Goal: Transaction & Acquisition: Download file/media

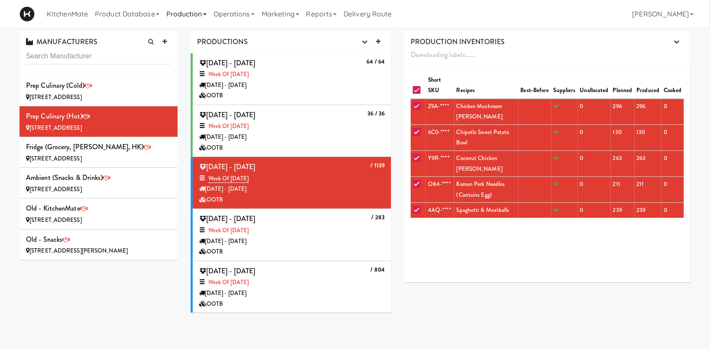
click at [190, 12] on link "Production" at bounding box center [186, 14] width 47 height 28
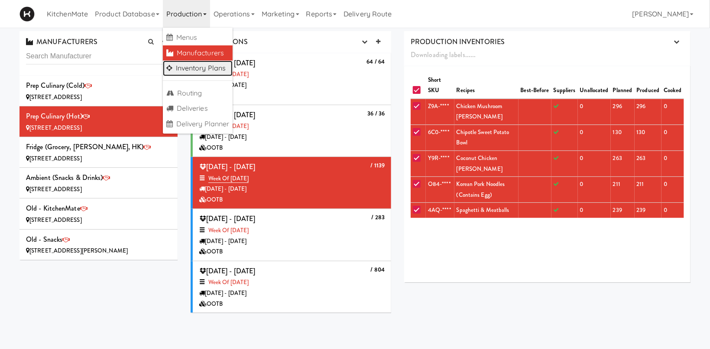
click at [205, 67] on link "Inventory Plans" at bounding box center [198, 69] width 70 height 16
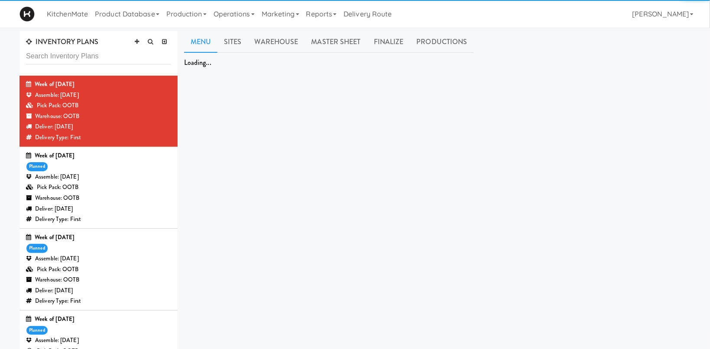
drag, startPoint x: 110, startPoint y: 162, endPoint x: 105, endPoint y: 160, distance: 5.2
click at [110, 162] on div "Week of [DATE] planned Assemble: [DATE] Pick Pack: OOTB Warehouse: OOTB Deliver…" at bounding box center [98, 188] width 145 height 74
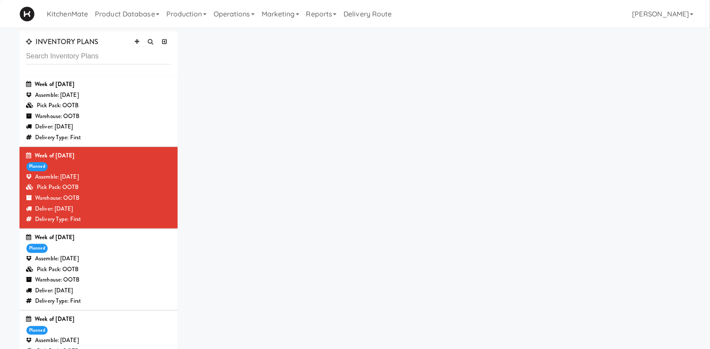
click at [105, 160] on div "Week of [DATE]" at bounding box center [98, 156] width 145 height 11
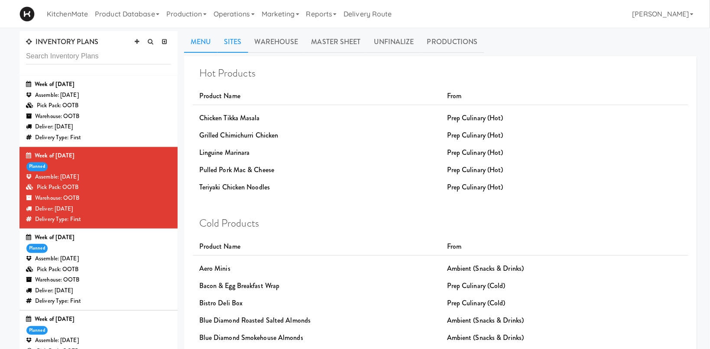
click at [241, 41] on link "Sites" at bounding box center [232, 42] width 31 height 22
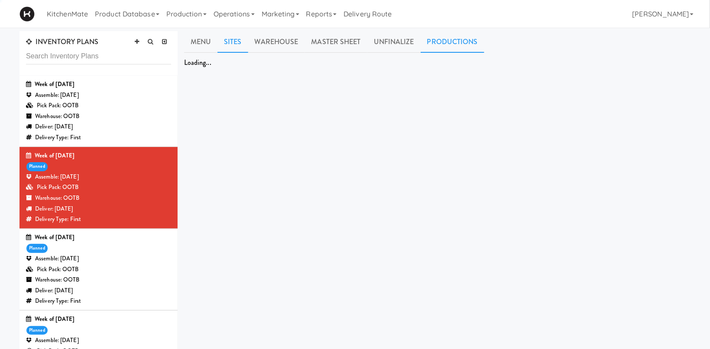
click at [448, 38] on link "Productions" at bounding box center [453, 42] width 64 height 22
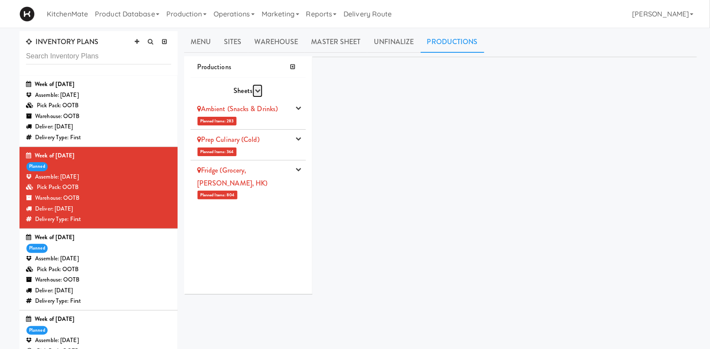
click at [256, 90] on icon "button" at bounding box center [258, 91] width 6 height 6
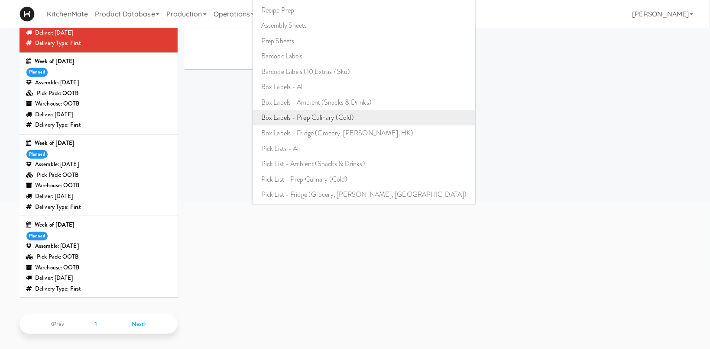
scroll to position [85, 0]
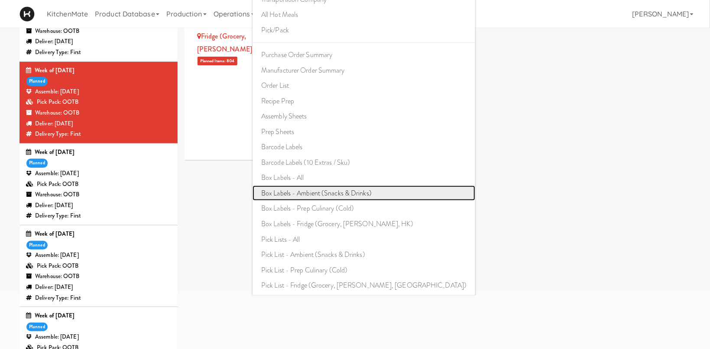
click at [342, 193] on link "Box Labels - Ambient (Snacks & Drinks)" at bounding box center [363, 194] width 223 height 16
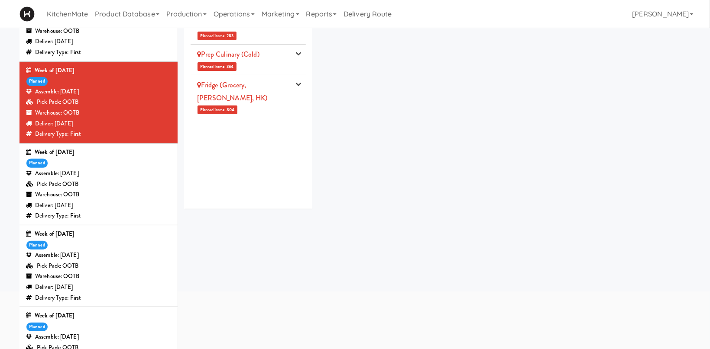
scroll to position [0, 0]
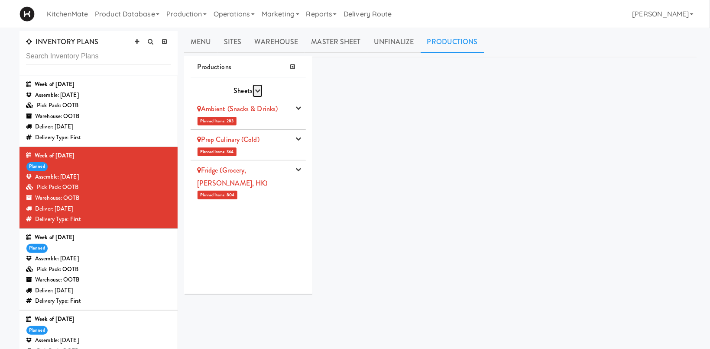
click at [256, 90] on icon "button" at bounding box center [258, 91] width 6 height 6
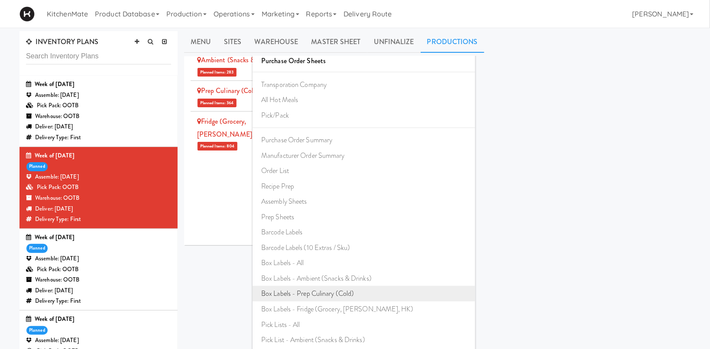
scroll to position [46, 0]
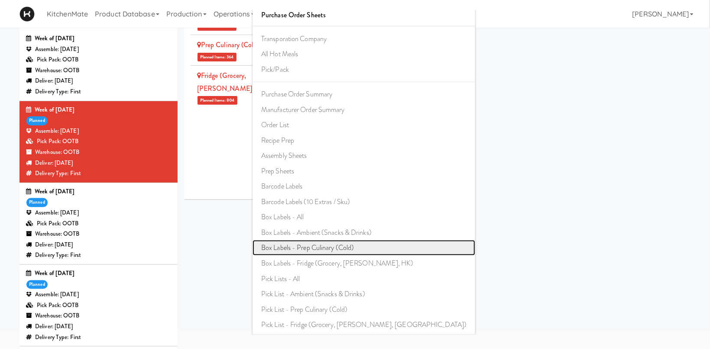
click at [343, 248] on link "Box Labels - Prep Culinary (Cold)" at bounding box center [363, 248] width 223 height 16
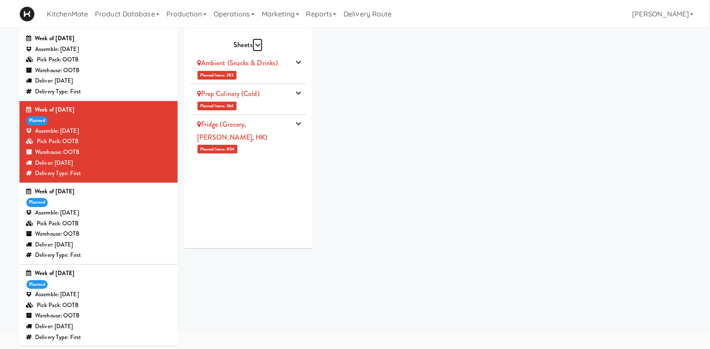
click at [260, 42] on icon "button" at bounding box center [258, 45] width 6 height 6
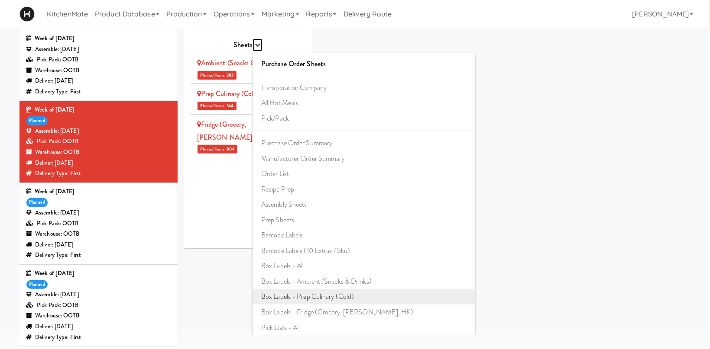
scroll to position [49, 0]
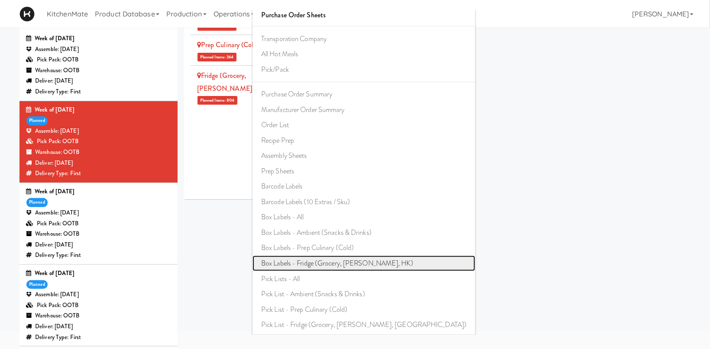
click at [362, 259] on link "Box Labels - Fridge (Grocery, [PERSON_NAME], HK)" at bounding box center [363, 264] width 223 height 16
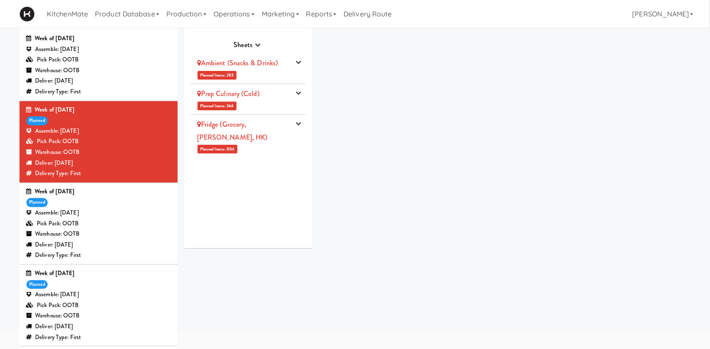
scroll to position [0, 0]
click at [262, 44] on button "button" at bounding box center [257, 45] width 10 height 13
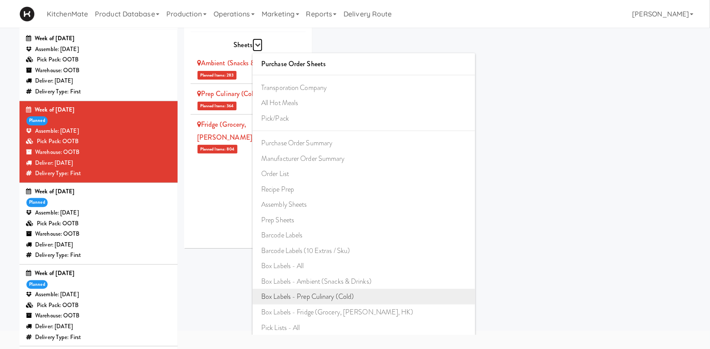
scroll to position [49, 0]
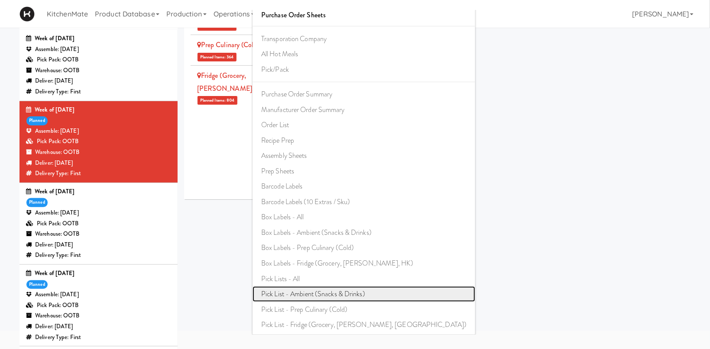
click at [352, 297] on link "Pick List - Ambient (Snacks & Drinks)" at bounding box center [363, 295] width 223 height 16
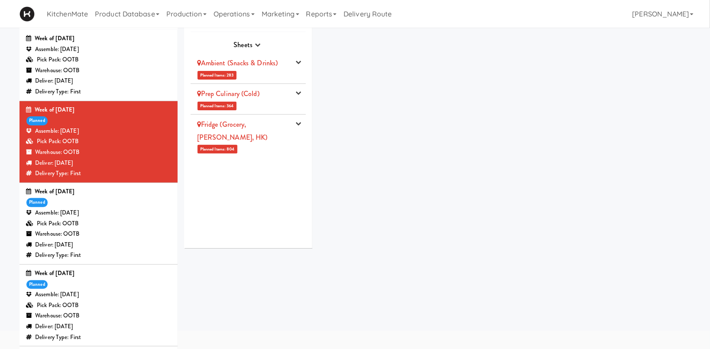
scroll to position [0, 0]
click at [258, 42] on icon "button" at bounding box center [258, 45] width 6 height 6
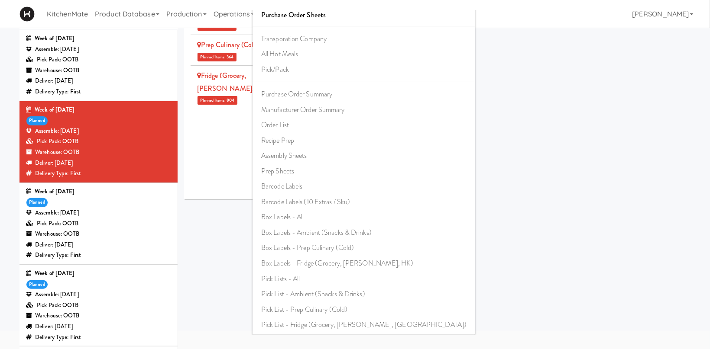
scroll to position [138, 0]
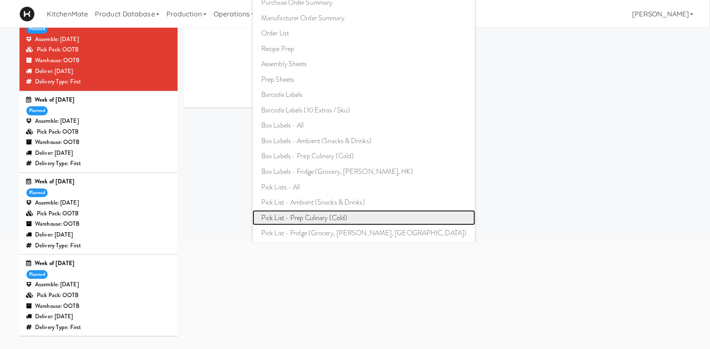
click at [341, 220] on link "Pick List - Prep Culinary (Cold)" at bounding box center [363, 218] width 223 height 16
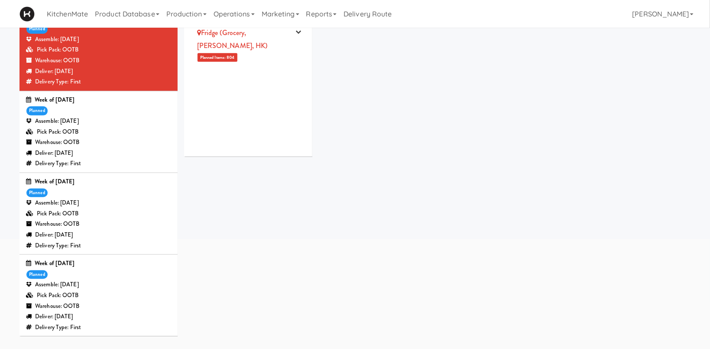
scroll to position [0, 0]
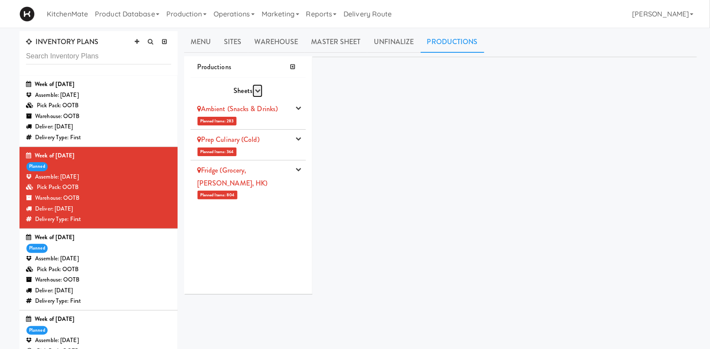
click at [255, 91] on icon "button" at bounding box center [258, 91] width 6 height 6
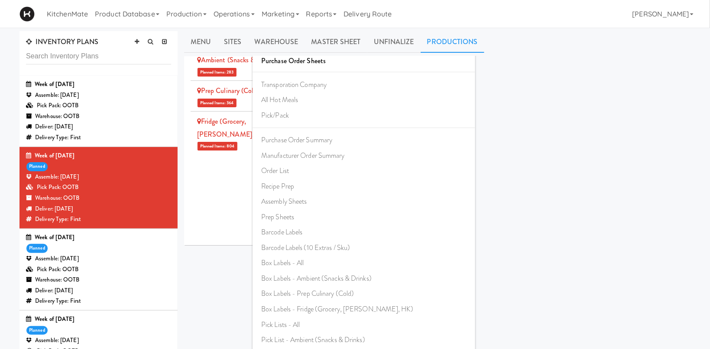
scroll to position [177, 0]
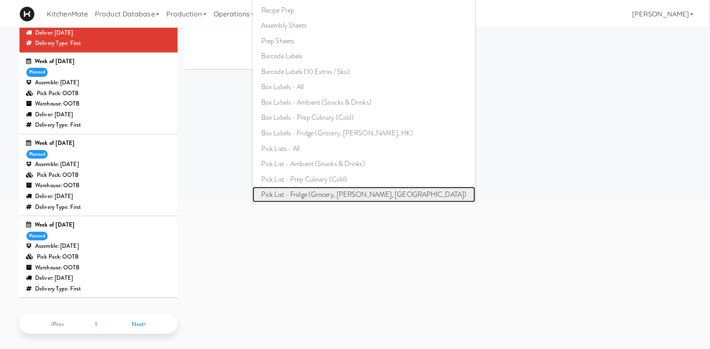
click at [336, 195] on link "Pick List - Fridge (Grocery, [PERSON_NAME], [GEOGRAPHIC_DATA])" at bounding box center [363, 195] width 223 height 16
